Goal: Understand process/instructions: Learn how to perform a task or action

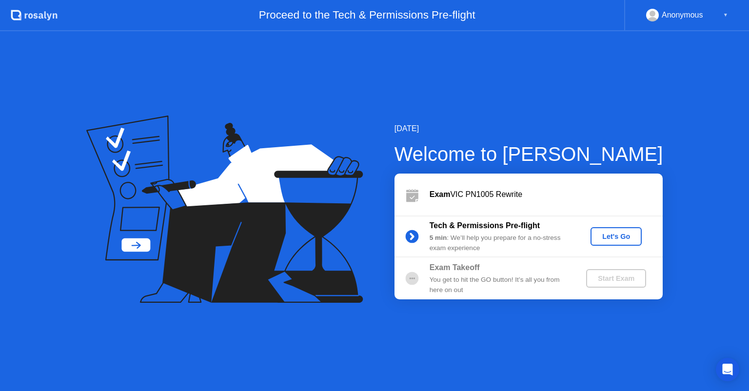
click at [614, 239] on div "Let's Go" at bounding box center [616, 237] width 43 height 8
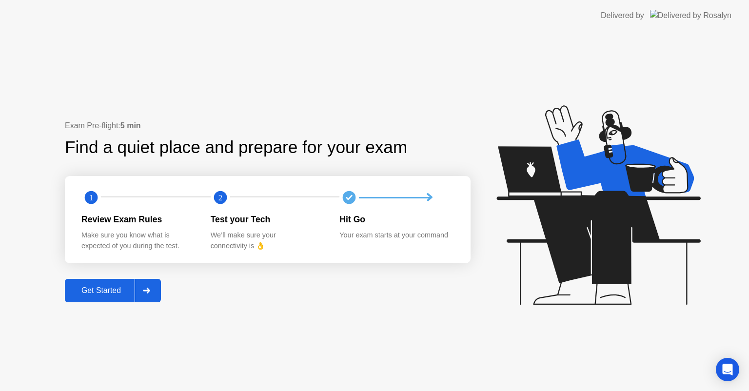
click at [148, 285] on div at bounding box center [146, 291] width 23 height 22
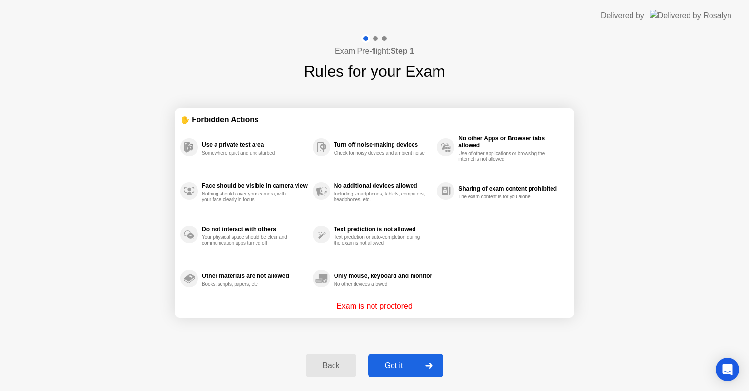
click at [432, 360] on div at bounding box center [428, 366] width 23 height 22
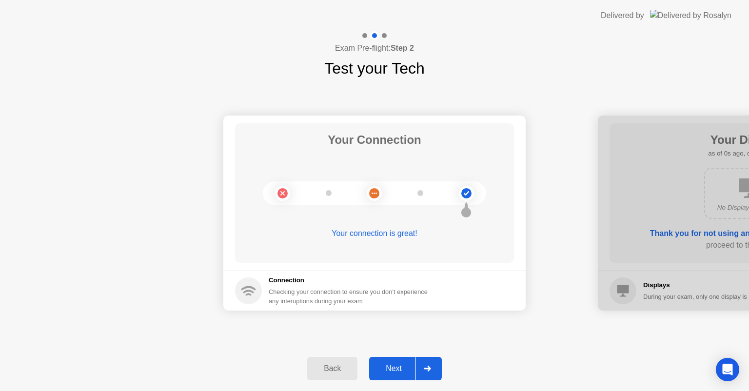
click at [427, 362] on div at bounding box center [427, 369] width 23 height 22
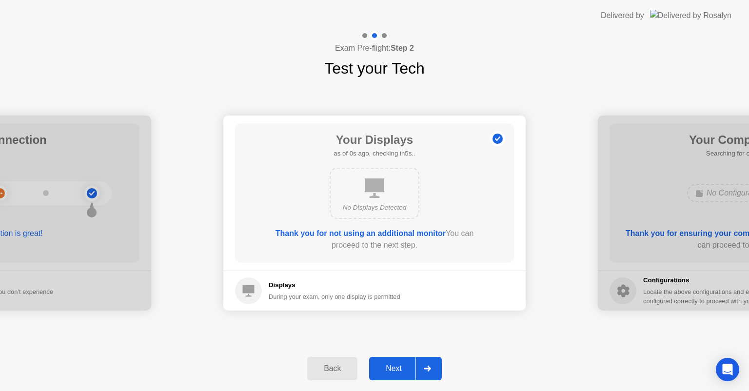
click at [427, 362] on div at bounding box center [427, 369] width 23 height 22
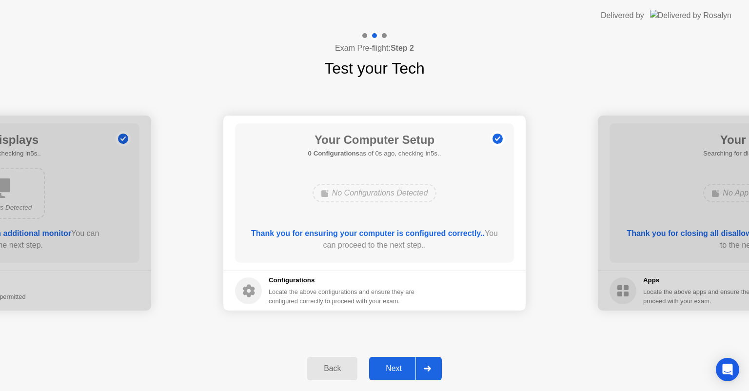
click at [427, 362] on div at bounding box center [427, 369] width 23 height 22
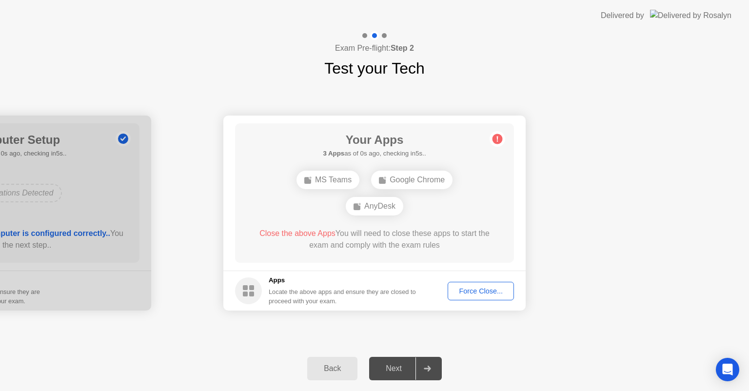
click at [427, 362] on div at bounding box center [427, 369] width 23 height 22
click at [477, 289] on div "Force Close..." at bounding box center [481, 291] width 60 height 8
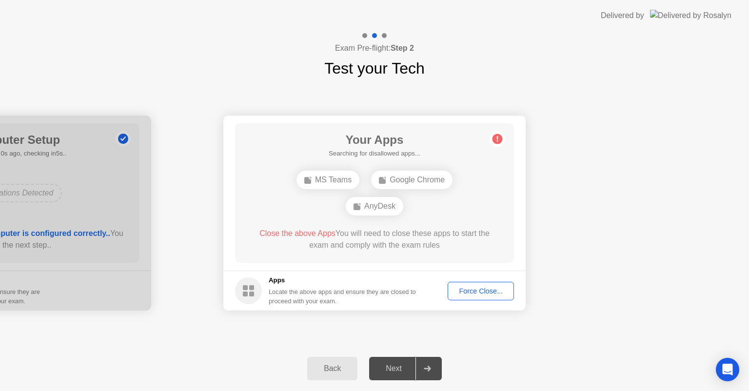
click at [470, 284] on button "Force Close..." at bounding box center [481, 291] width 66 height 19
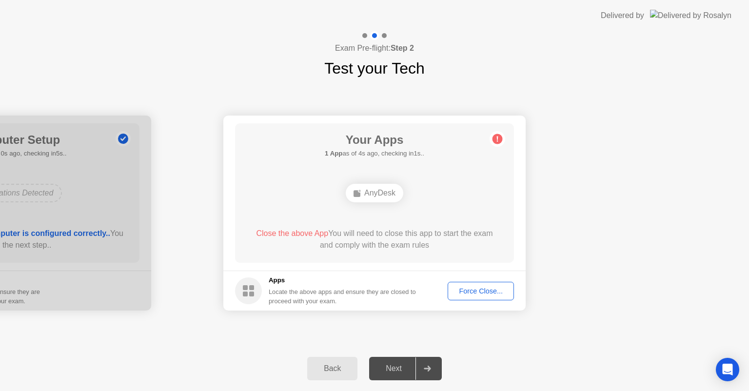
click at [484, 292] on div "Force Close..." at bounding box center [481, 291] width 60 height 8
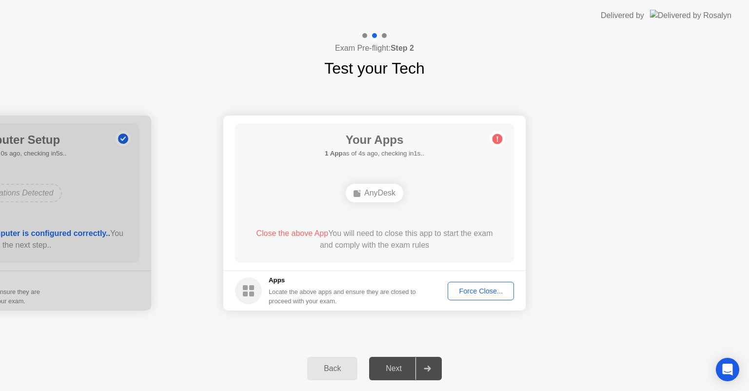
click at [383, 188] on div "AnyDesk" at bounding box center [375, 193] width 58 height 19
click at [465, 295] on div "Force Close..." at bounding box center [481, 291] width 60 height 8
